Goal: Transaction & Acquisition: Purchase product/service

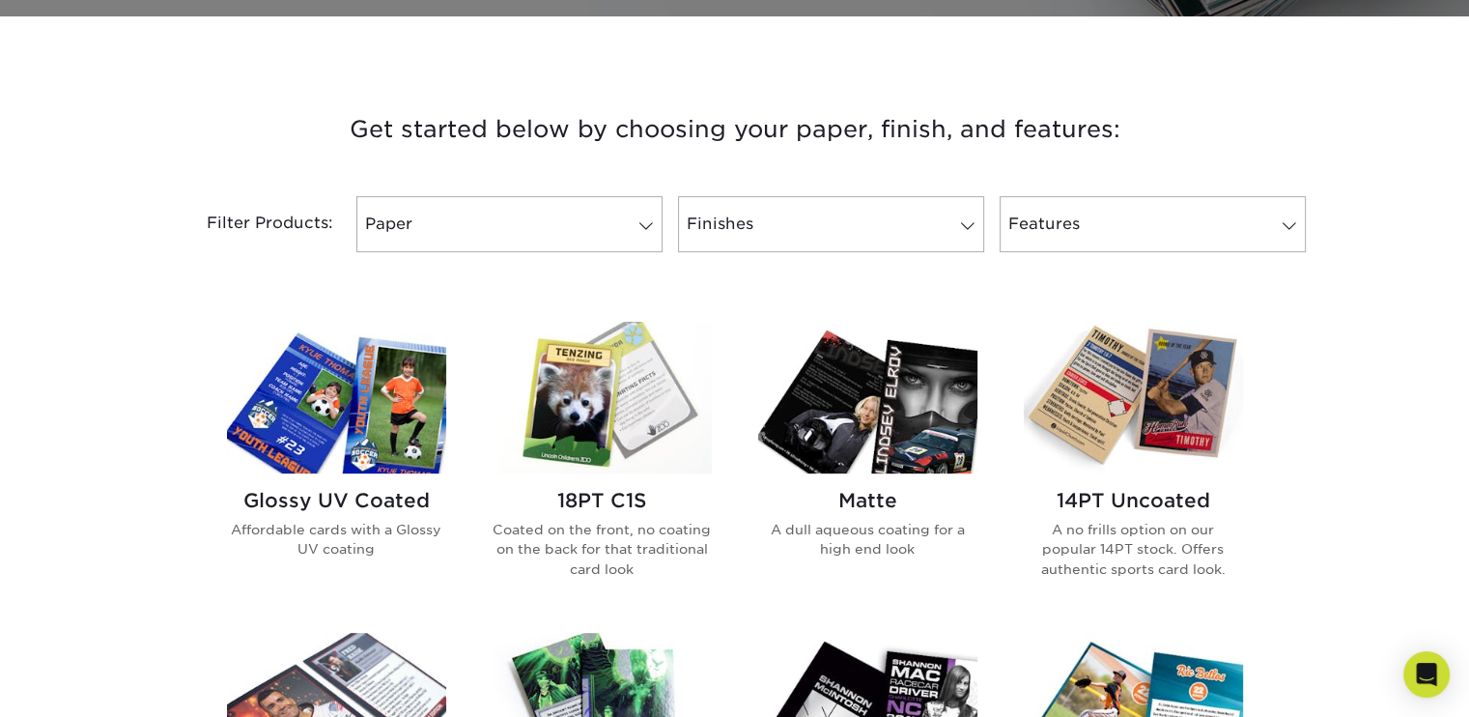
scroll to position [676, 0]
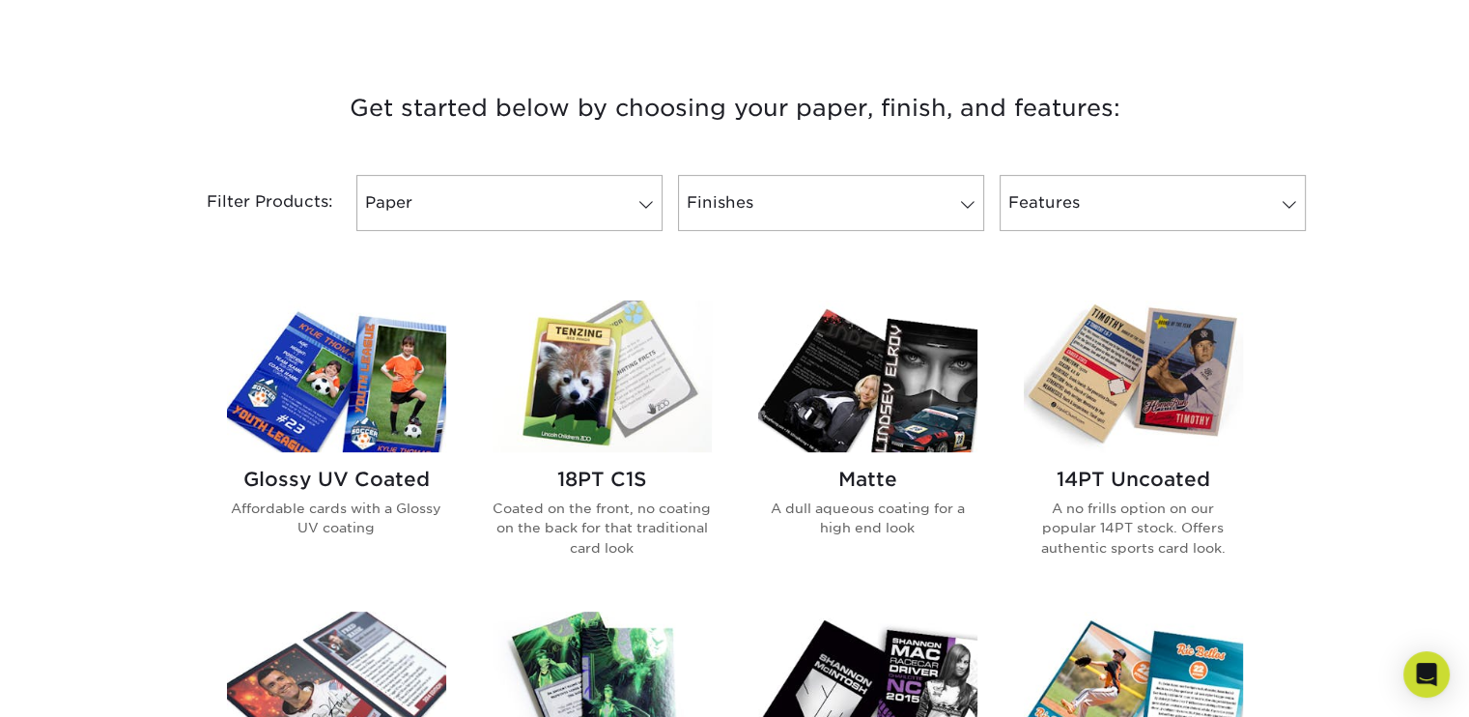
click at [364, 389] on img at bounding box center [336, 376] width 219 height 152
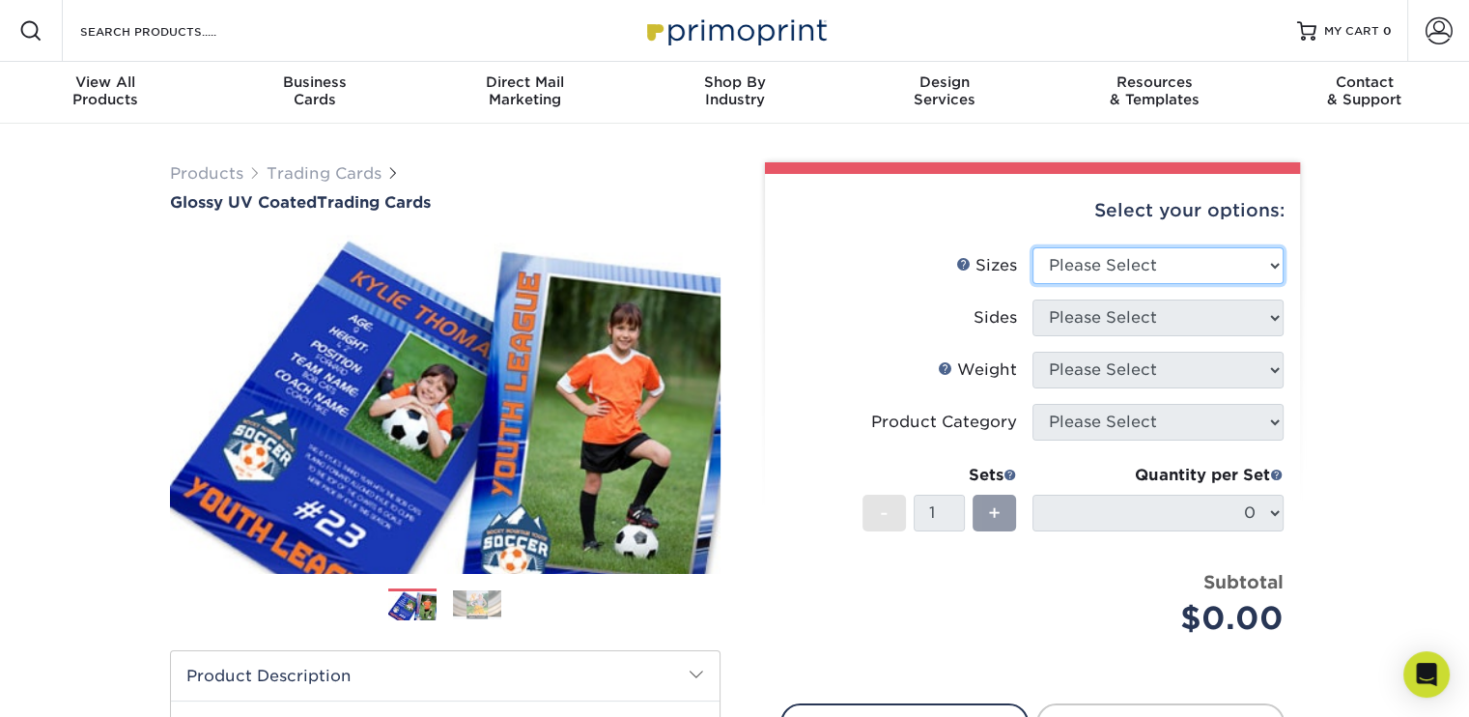
click at [1256, 267] on select "Please Select 2.5" x 3.5"" at bounding box center [1158, 265] width 251 height 37
select select "2.50x3.50"
click at [1033, 247] on select "Please Select 2.5" x 3.5"" at bounding box center [1158, 265] width 251 height 37
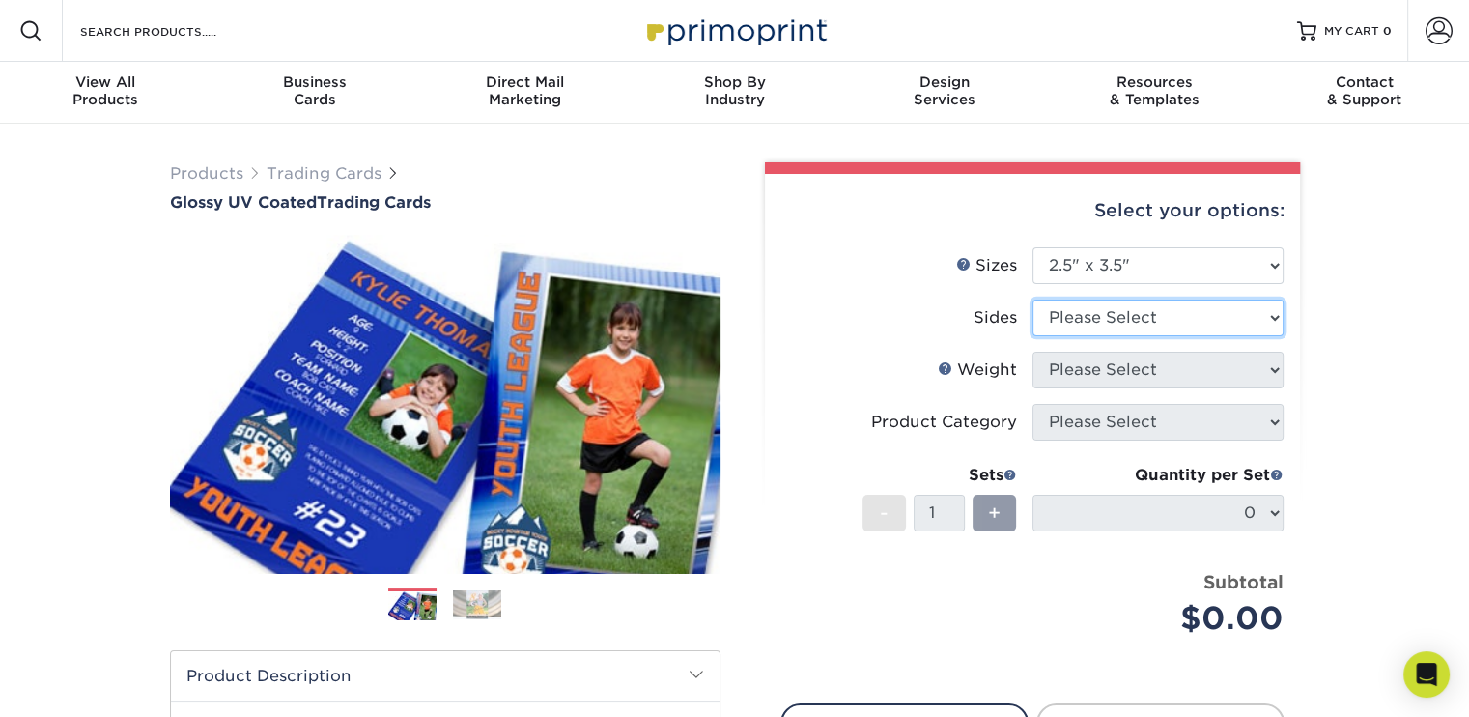
click at [1273, 316] on select "Please Select Print Both Sides Print Front Only" at bounding box center [1158, 317] width 251 height 37
select select "13abbda7-1d64-4f25-8bb2-c179b224825d"
click at [1033, 299] on select "Please Select Print Both Sides Print Front Only" at bounding box center [1158, 317] width 251 height 37
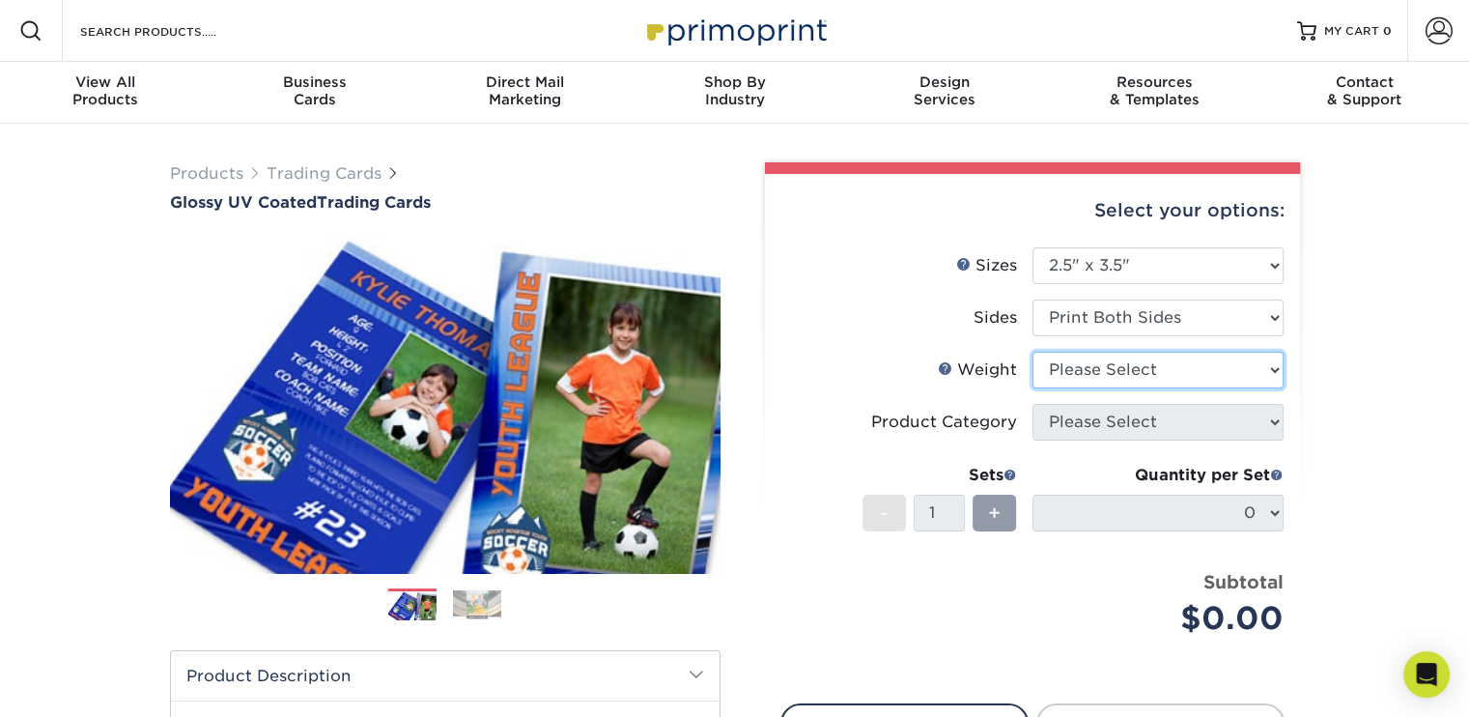
click at [1238, 370] on select "Please Select 16PT 14PT 18PT C1S" at bounding box center [1158, 370] width 251 height 37
select select "16PT"
click at [1033, 352] on select "Please Select 16PT 14PT 18PT C1S" at bounding box center [1158, 370] width 251 height 37
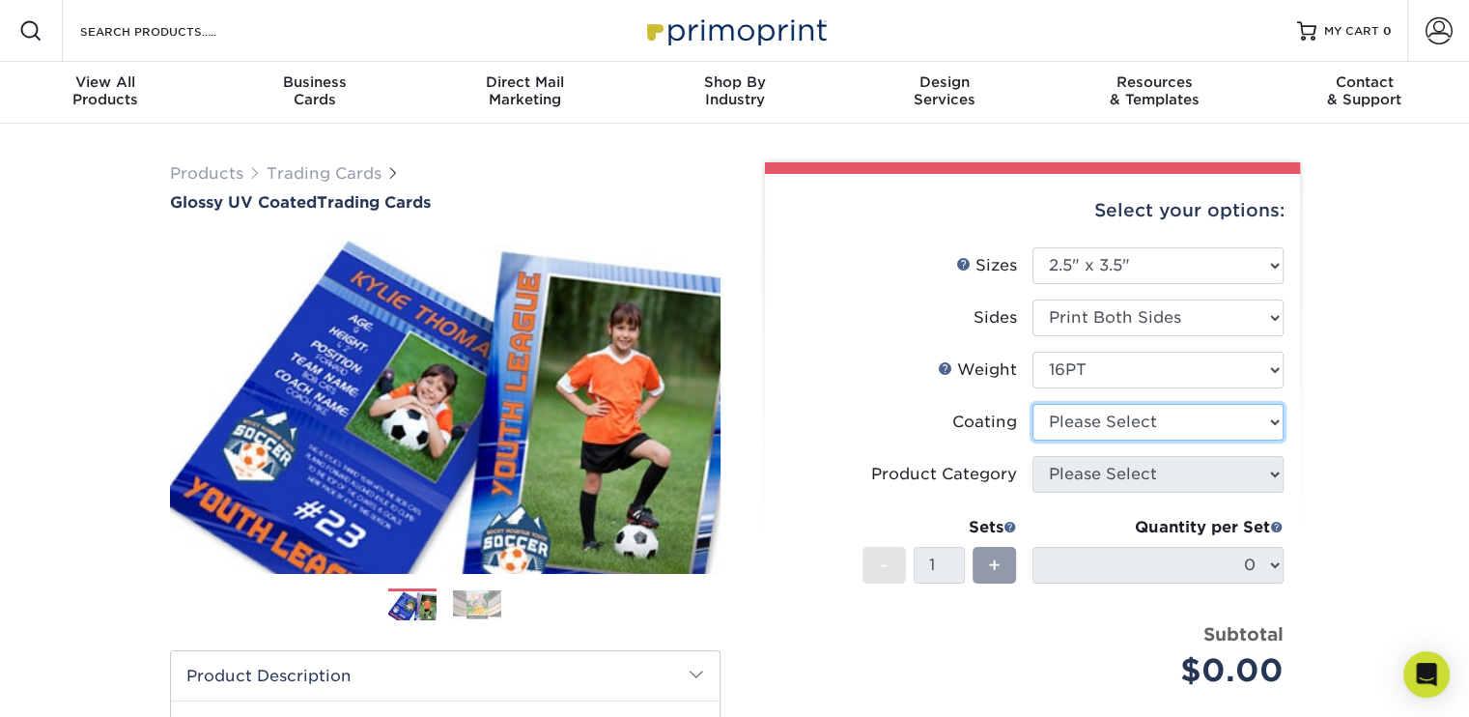
click at [1204, 412] on select at bounding box center [1158, 422] width 251 height 37
select select "ae367451-b2b8-45df-a344-0f05b6a12993"
click at [1033, 404] on select at bounding box center [1158, 422] width 251 height 37
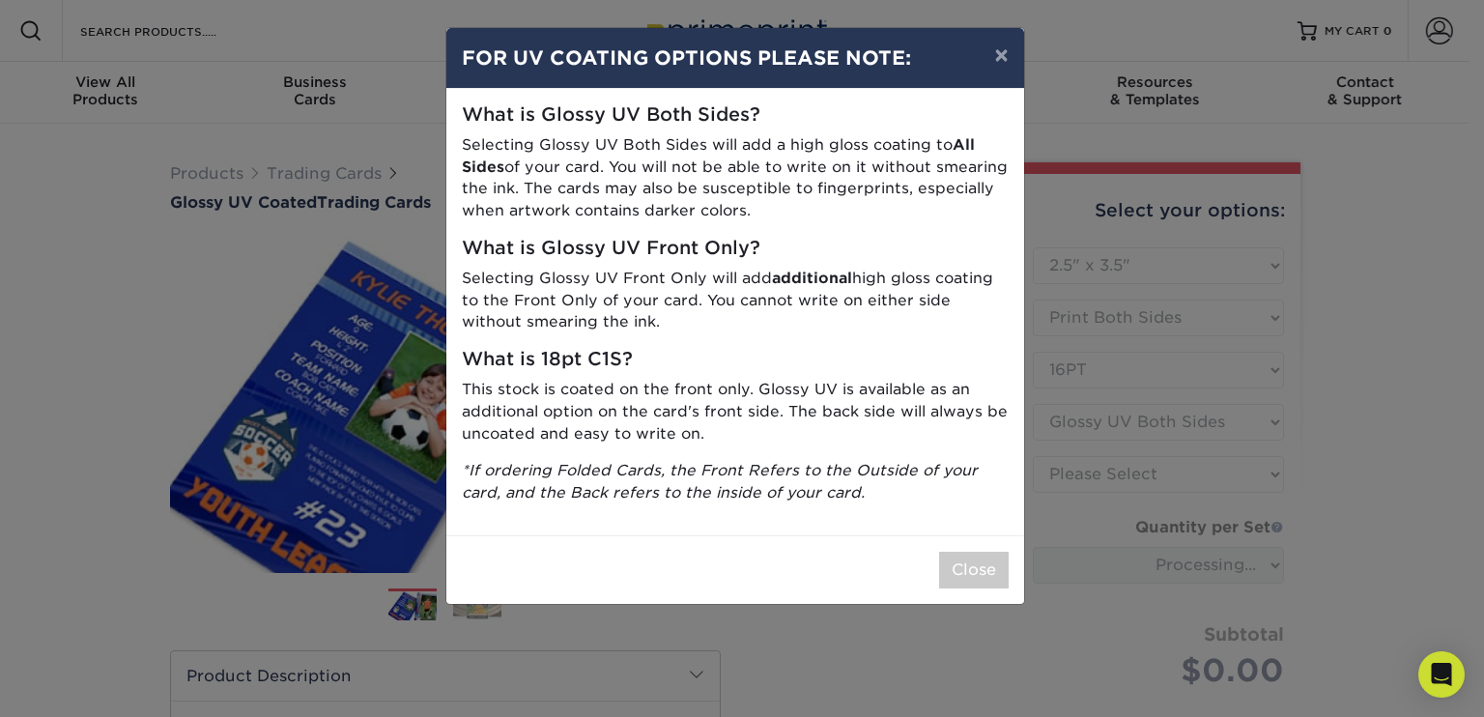
click at [649, 248] on h5 "What is Glossy UV Front Only?" at bounding box center [735, 249] width 547 height 22
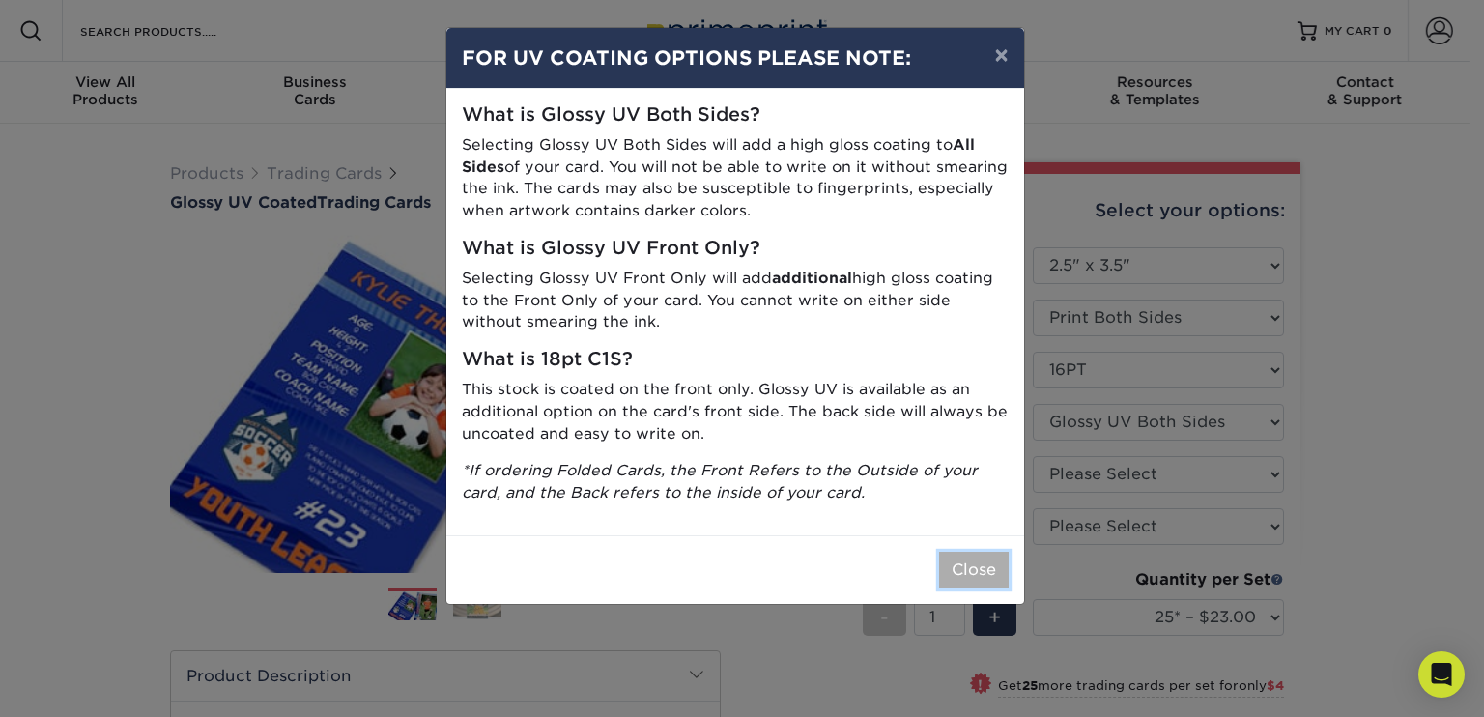
click at [962, 552] on button "Close" at bounding box center [974, 570] width 70 height 37
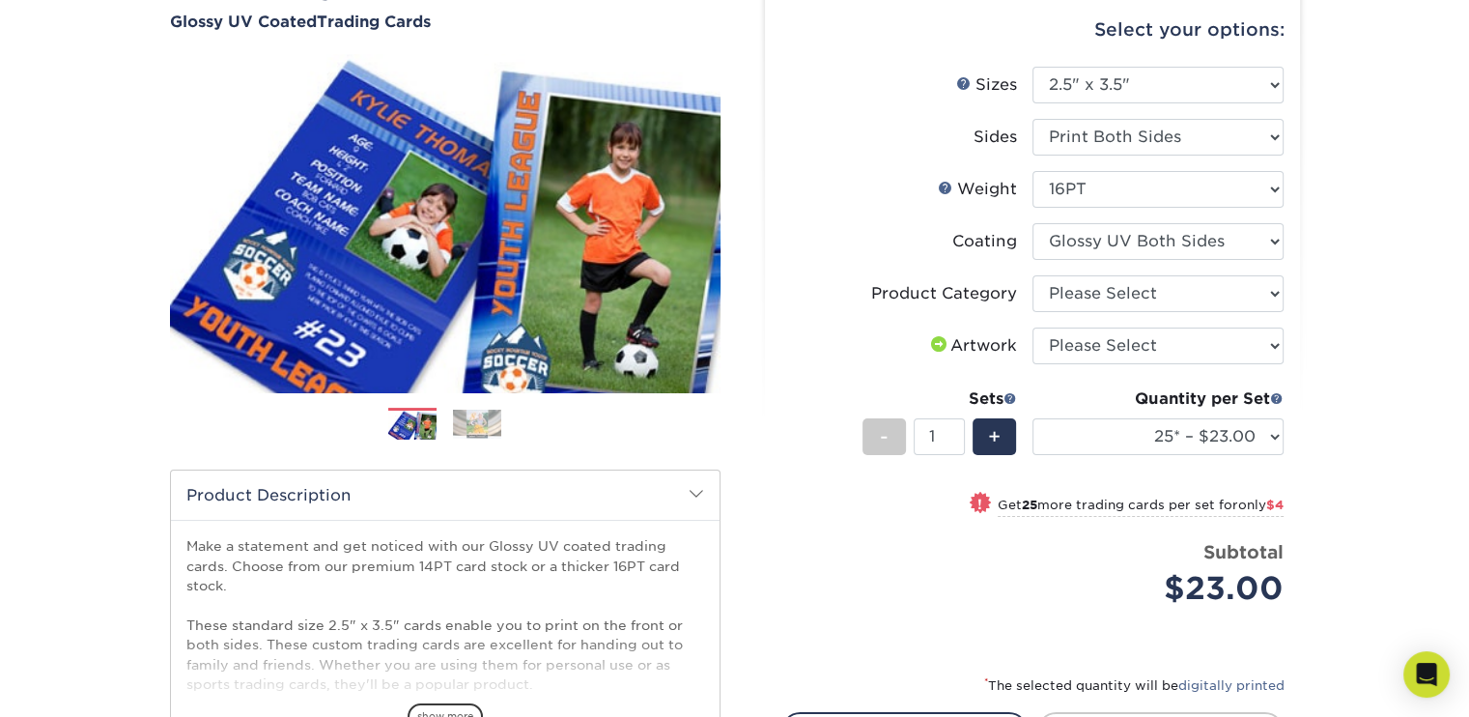
scroll to position [193, 0]
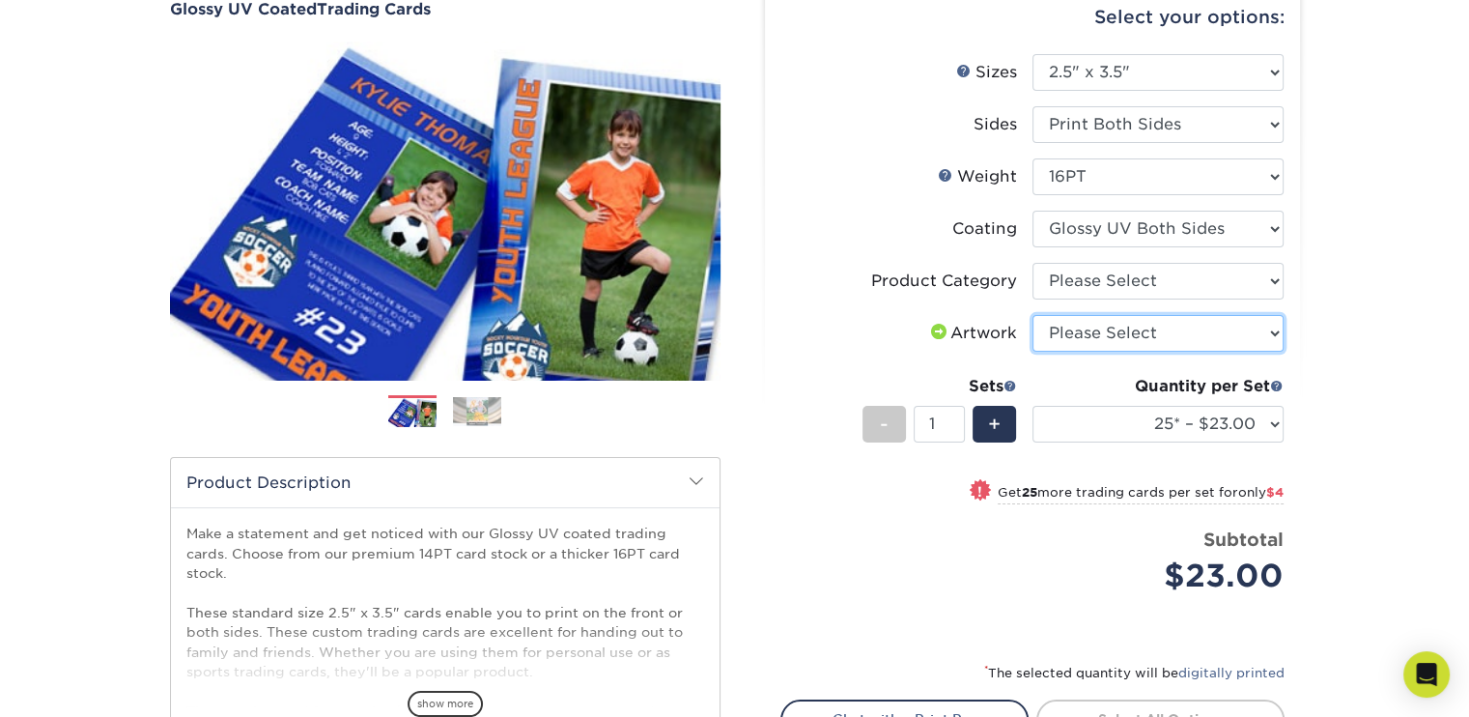
click at [1261, 324] on select "Please Select I will upload files I need a design - $100" at bounding box center [1158, 333] width 251 height 37
click at [1341, 305] on div "Products Trading Cards Glossy UV Coated Trading Cards Previous Next /" at bounding box center [734, 446] width 1469 height 1032
click at [1001, 412] on span "+" at bounding box center [994, 424] width 13 height 29
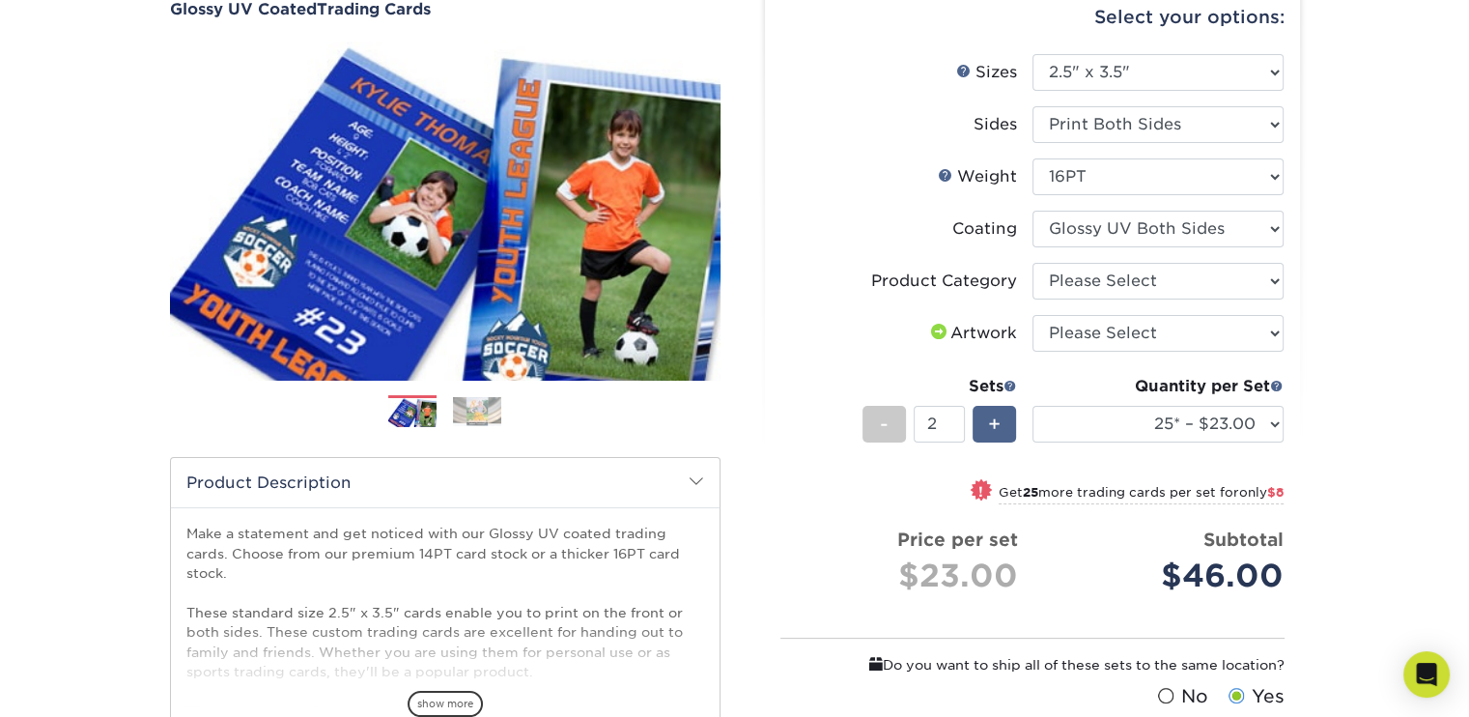
click at [1001, 416] on div "+" at bounding box center [994, 424] width 43 height 37
click at [1001, 413] on div "+" at bounding box center [994, 424] width 43 height 37
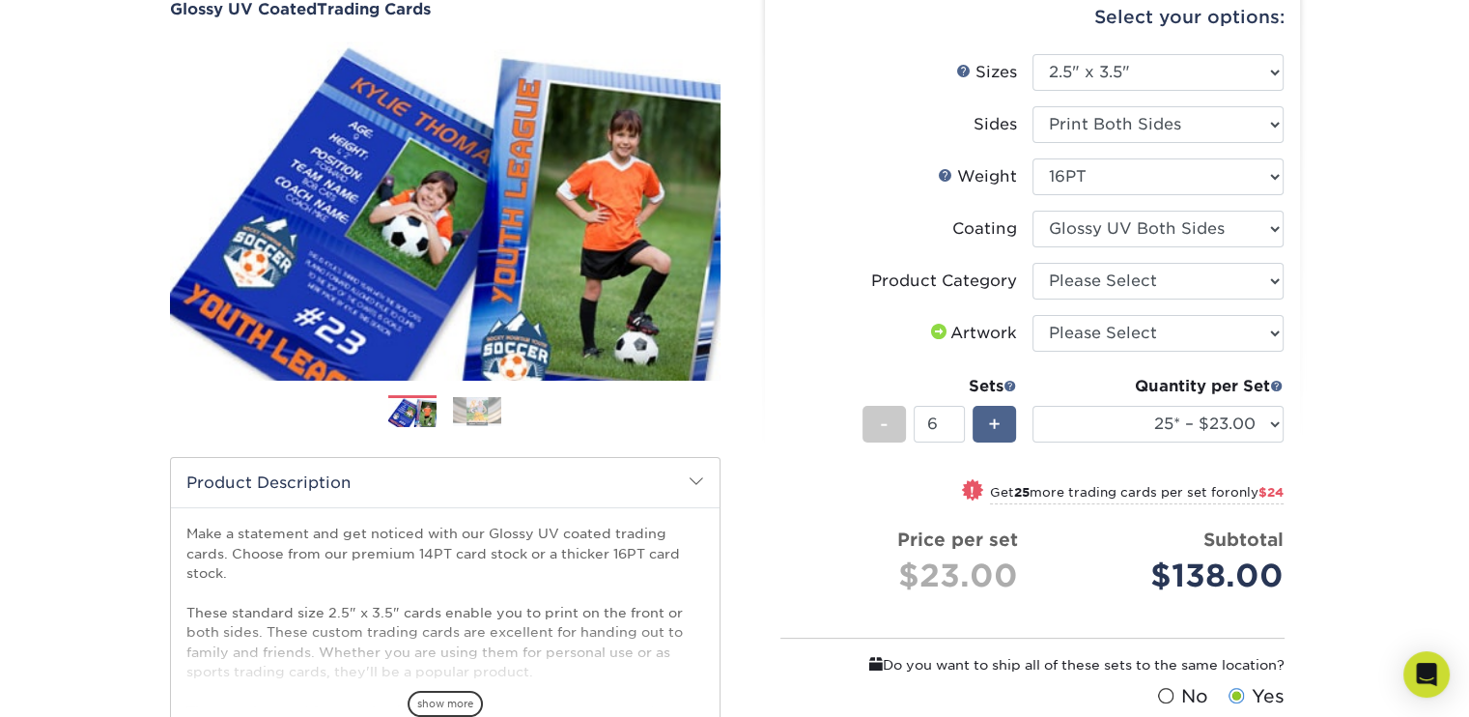
type input "7"
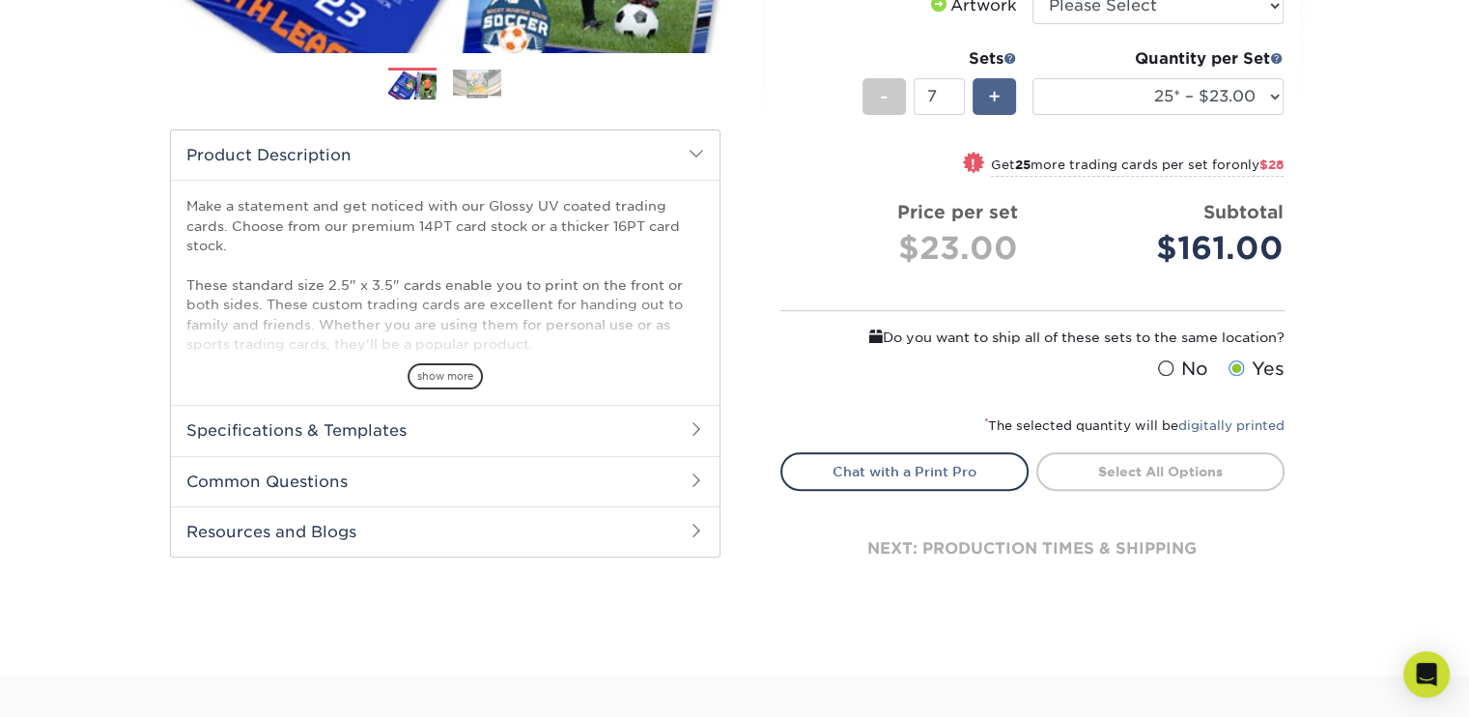
scroll to position [869, 0]
